Goal: Transaction & Acquisition: Purchase product/service

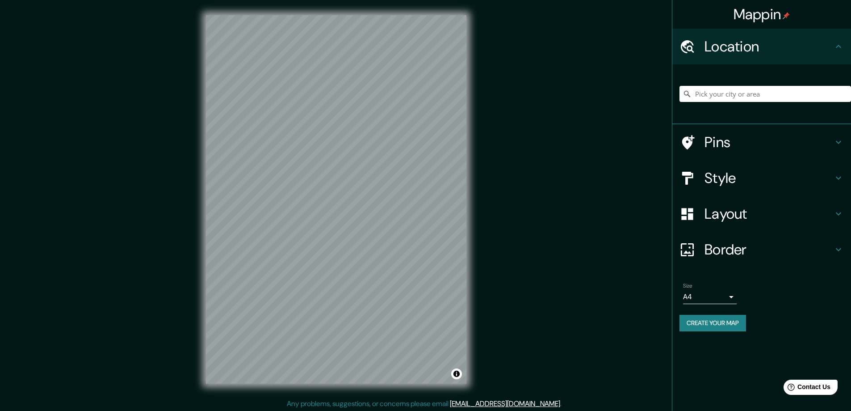
click at [717, 177] on h4 "Style" at bounding box center [769, 178] width 129 height 18
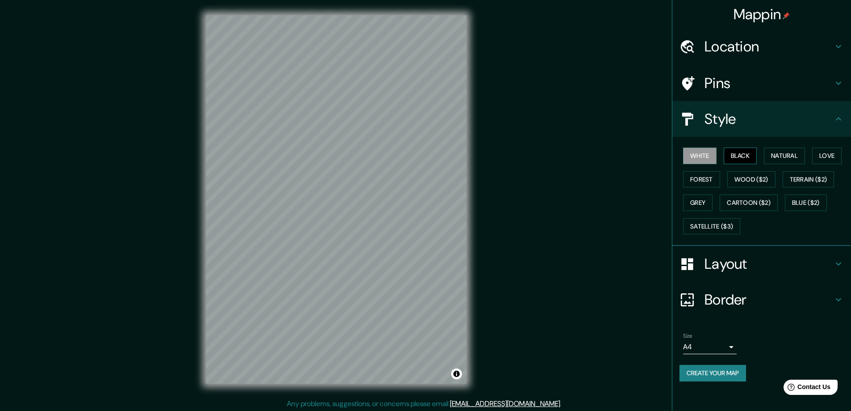
click at [736, 152] on button "Black" at bounding box center [741, 156] width 34 height 17
click at [733, 263] on h4 "Layout" at bounding box center [769, 264] width 129 height 18
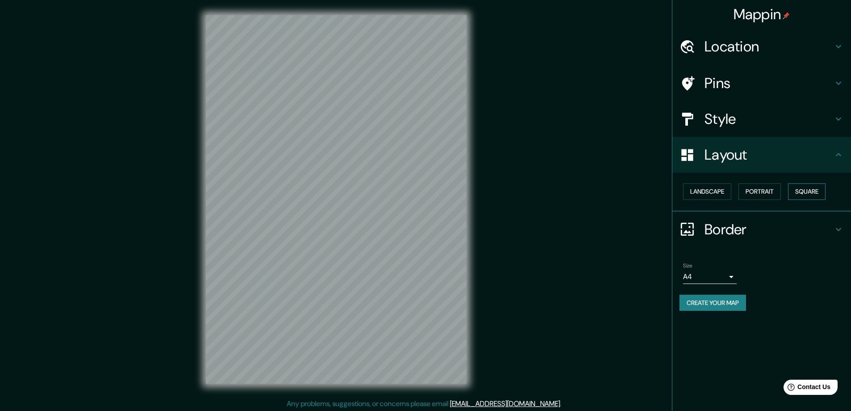
click at [816, 191] on button "Square" at bounding box center [807, 191] width 38 height 17
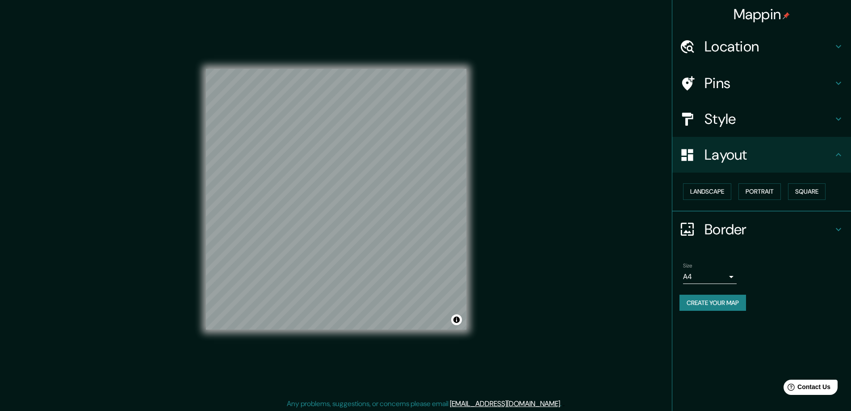
click at [729, 279] on body "Mappin Location Pins Style Layout Landscape Portrait Square Border Choose a bor…" at bounding box center [425, 205] width 851 height 411
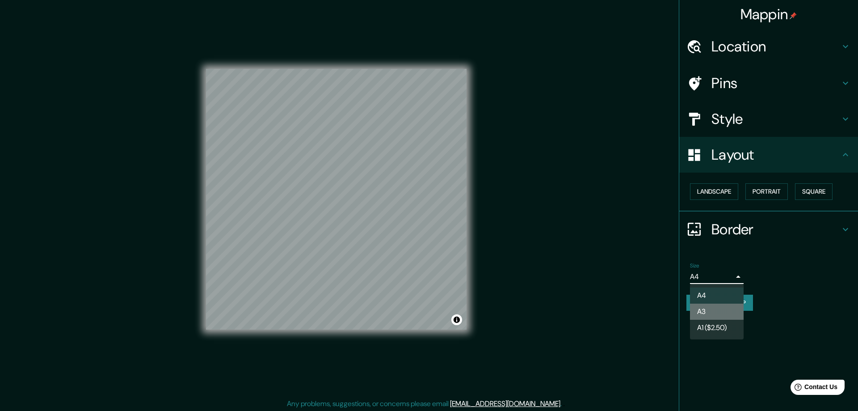
click at [701, 312] on li "A3" at bounding box center [717, 311] width 54 height 16
type input "a4"
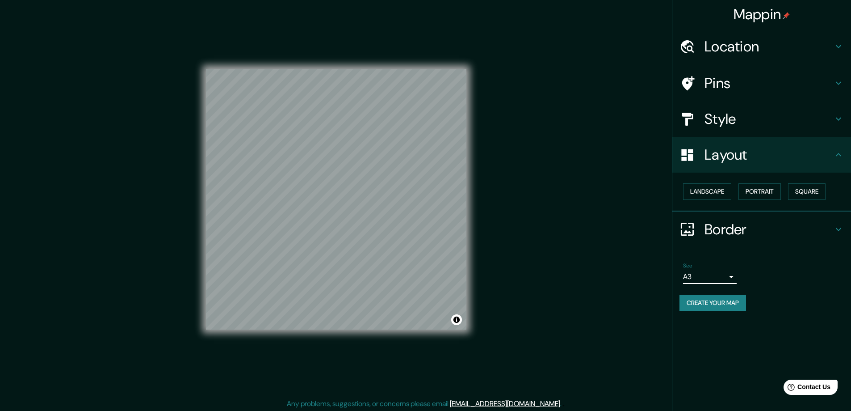
click at [716, 44] on h4 "Location" at bounding box center [769, 47] width 129 height 18
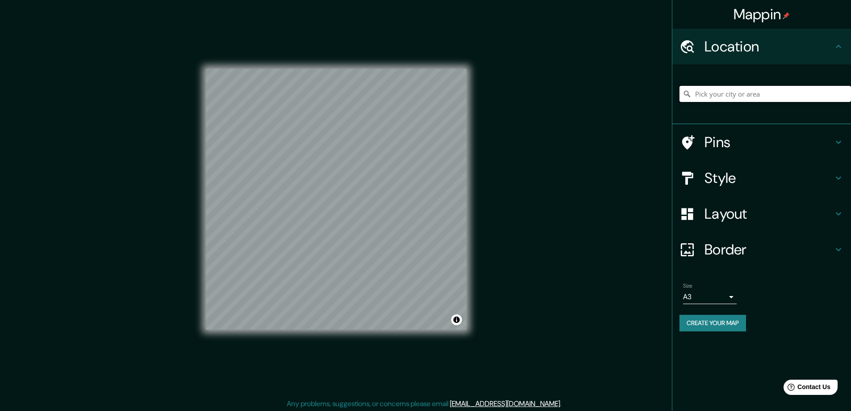
paste input "133 Bradley Road Greenwood, Nova Scotia B2H5C7"
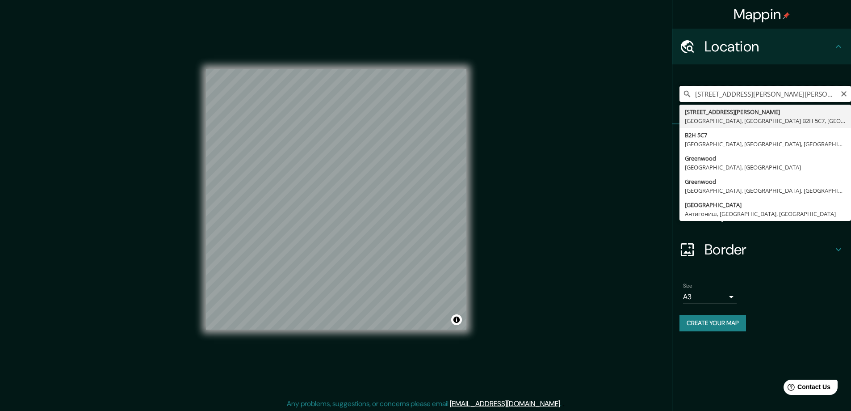
scroll to position [0, 19]
type input "133 Bradley Road, Greenwood, Новая Шотландия B2H 5C7, Канада"
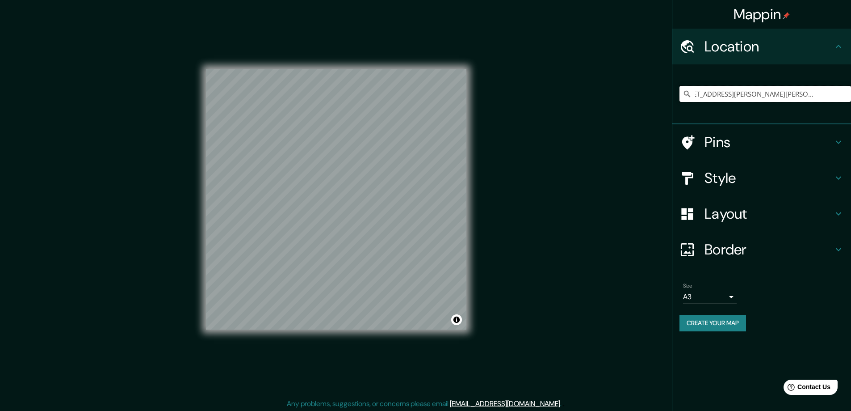
scroll to position [0, 0]
click at [718, 320] on button "Create your map" at bounding box center [713, 323] width 67 height 17
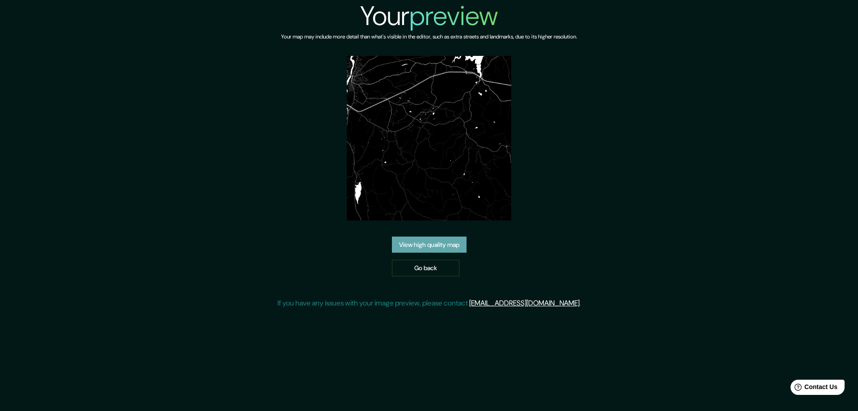
click at [423, 245] on link "View high quality map" at bounding box center [429, 244] width 75 height 17
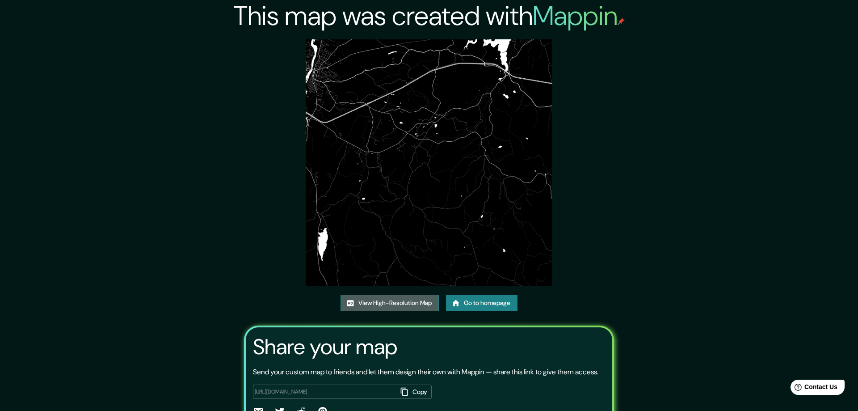
click at [362, 301] on link "View High-Resolution Map" at bounding box center [390, 303] width 98 height 17
click at [468, 302] on link "Go to homepage" at bounding box center [479, 303] width 72 height 17
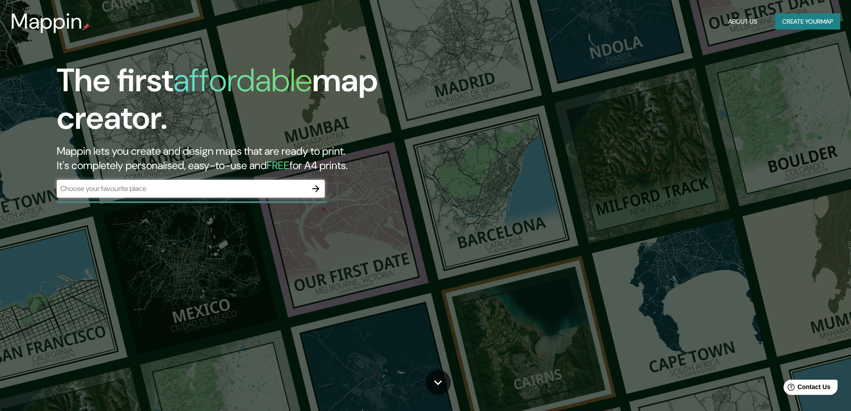
click at [218, 288] on div "The first affordable map creator. Mappin lets you create and design maps that a…" at bounding box center [425, 205] width 851 height 411
click at [315, 185] on icon "button" at bounding box center [316, 188] width 11 height 11
